Goal: Information Seeking & Learning: Learn about a topic

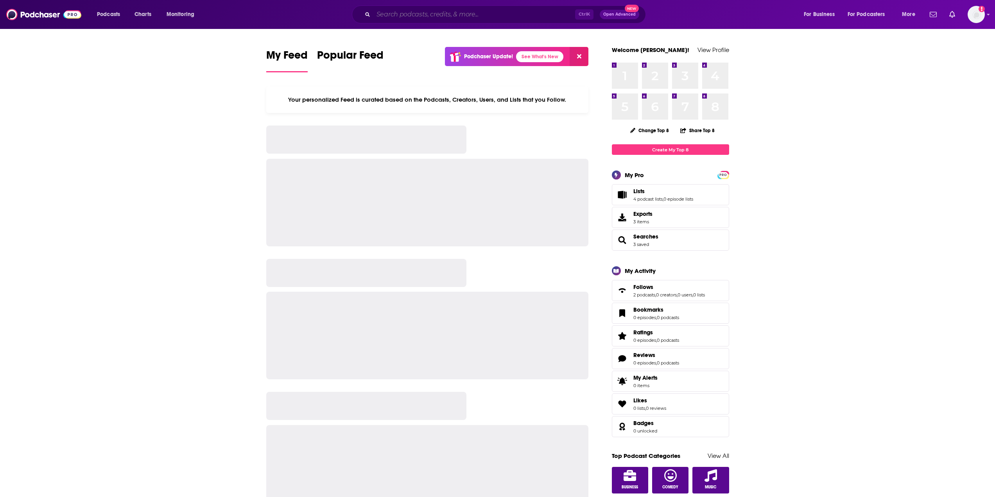
drag, startPoint x: 0, startPoint y: 0, endPoint x: 446, endPoint y: 18, distance: 446.0
click at [446, 18] on input "Search podcasts, credits, & more..." at bounding box center [474, 14] width 202 height 13
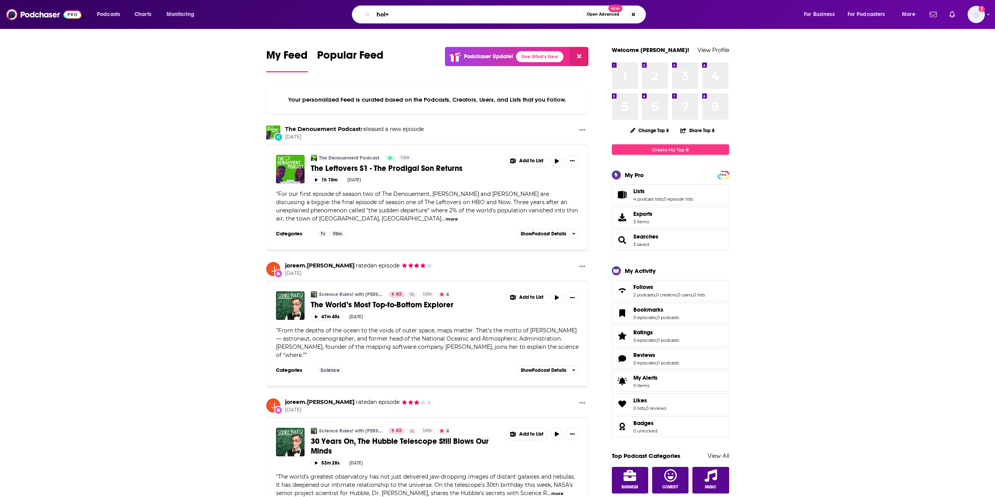
type input "hol+"
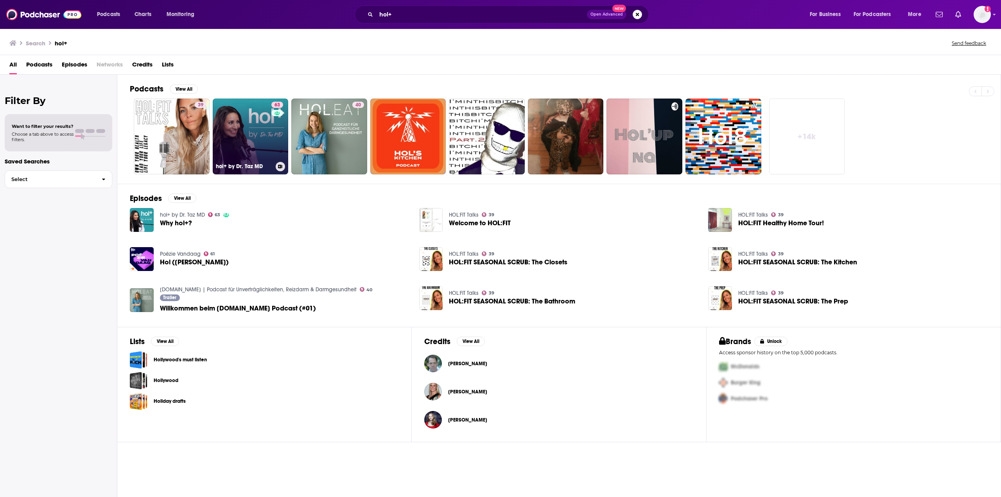
click at [251, 104] on link "63 hol+ by Dr. Taz MD" at bounding box center [251, 137] width 76 height 76
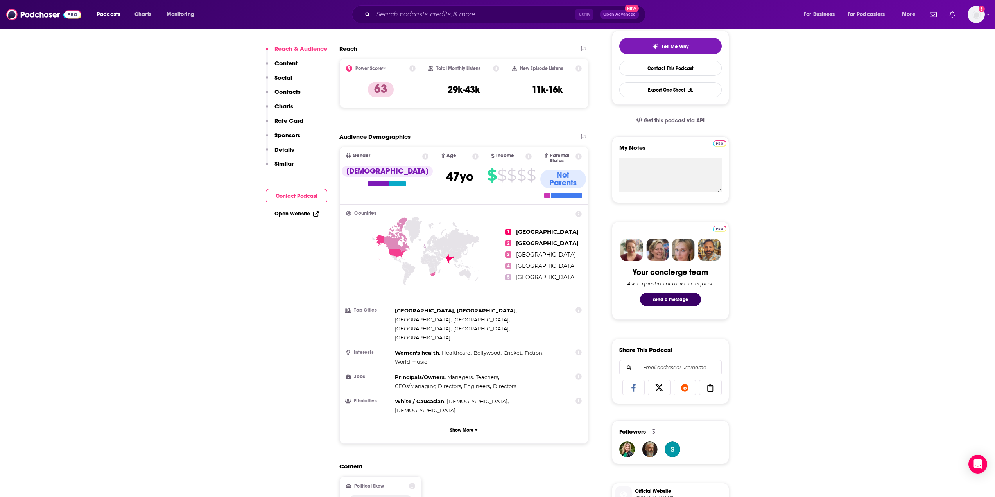
scroll to position [117, 0]
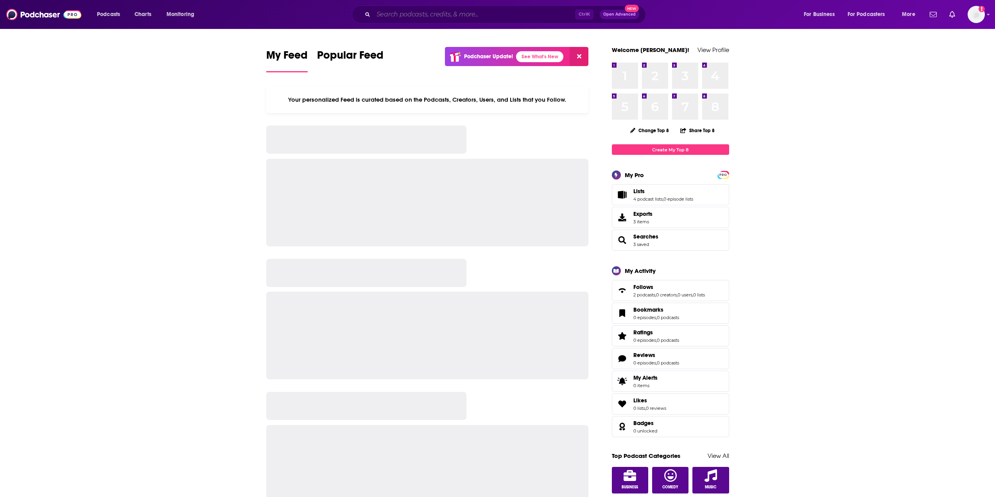
click at [416, 14] on input "Search podcasts, credits, & more..." at bounding box center [474, 14] width 202 height 13
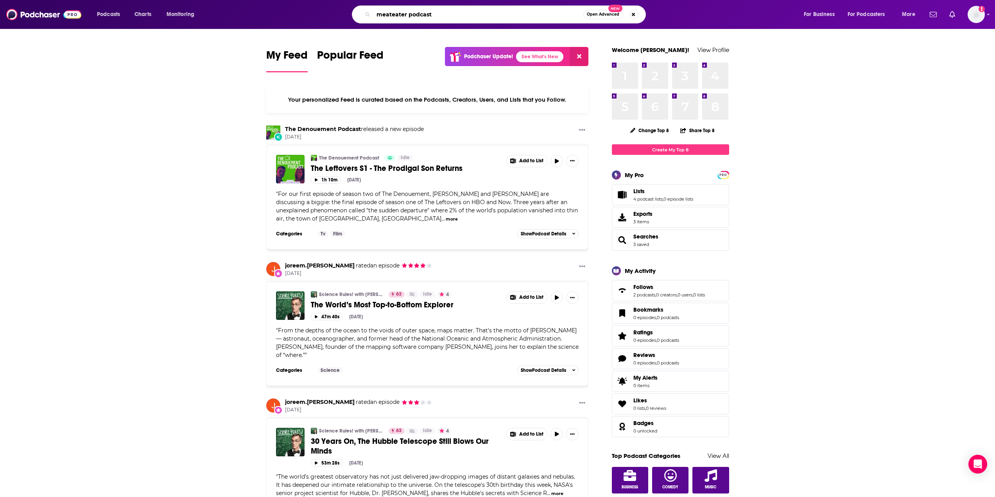
type input "meateater podcast"
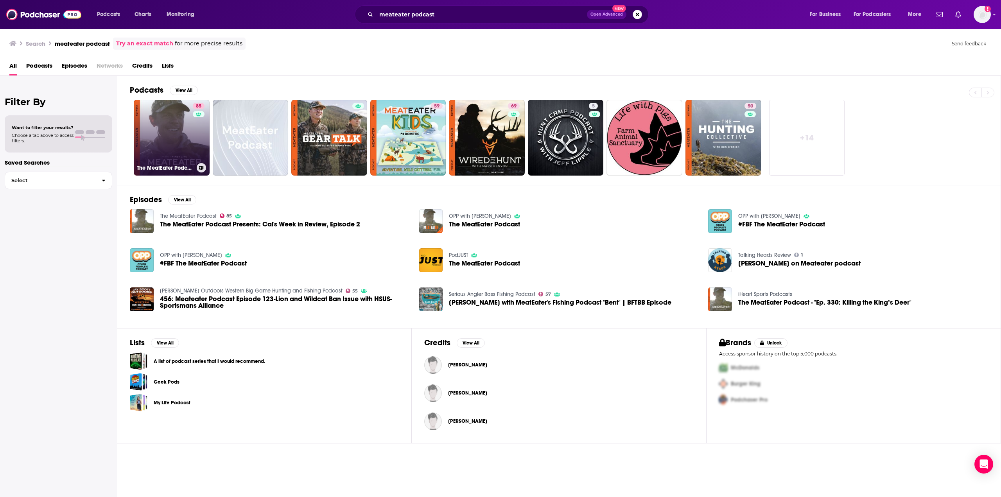
click at [153, 118] on link "85 The MeatEater Podcast" at bounding box center [172, 138] width 76 height 76
